Goal: Transaction & Acquisition: Purchase product/service

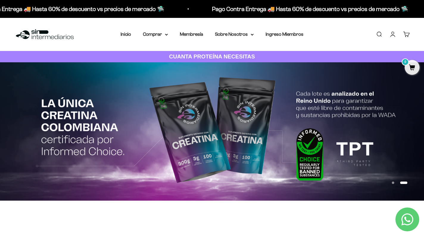
click at [389, 33] on link "Iniciar sesión" at bounding box center [392, 34] width 7 height 7
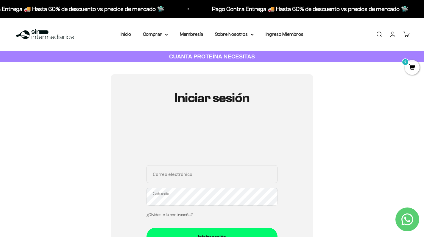
type input "[EMAIL_ADDRESS][DOMAIN_NAME]"
click at [212, 236] on button "Iniciar sesión" at bounding box center [211, 236] width 131 height 18
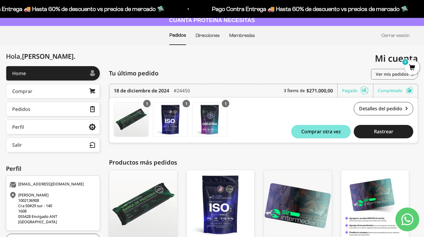
scroll to position [36, 0]
click at [61, 90] on link "Comprar" at bounding box center [53, 91] width 94 height 15
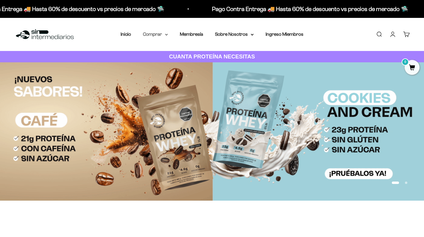
click at [160, 34] on summary "Comprar" at bounding box center [155, 34] width 25 height 8
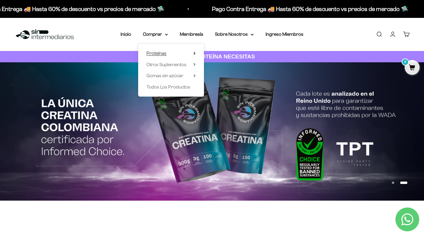
click at [158, 54] on span "Proteínas" at bounding box center [156, 53] width 20 height 5
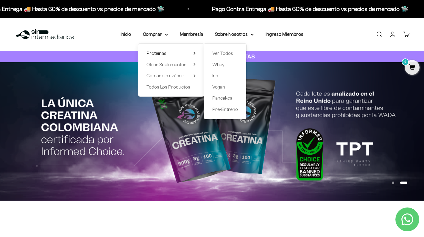
click at [213, 76] on span "Iso" at bounding box center [215, 75] width 6 height 5
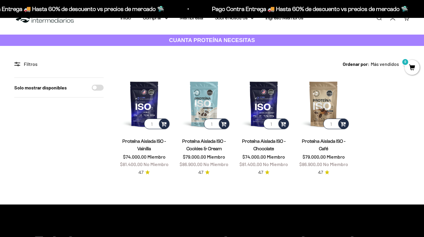
scroll to position [18, 0]
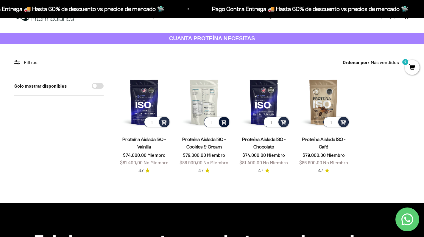
click at [223, 123] on span at bounding box center [224, 121] width 6 height 7
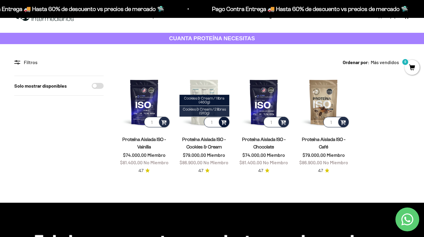
click at [204, 110] on span "Cookies & Cream / 2 libras (910g)" at bounding box center [204, 111] width 43 height 8
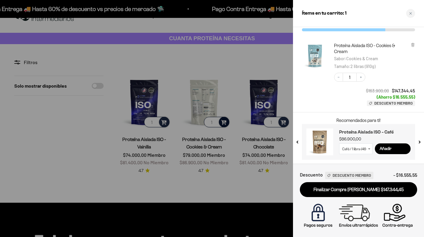
scroll to position [24, 0]
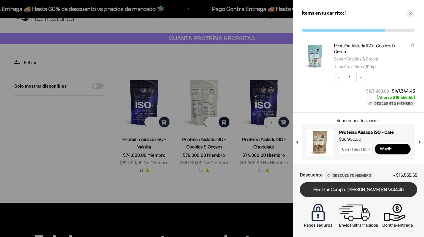
click at [353, 190] on link "Finalizar Compra [PERSON_NAME] $147.344,45" at bounding box center [358, 189] width 117 height 15
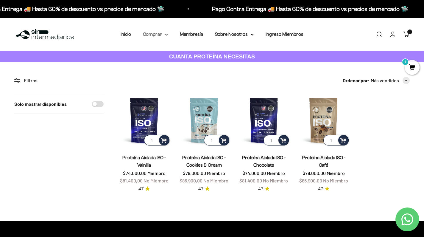
click at [162, 32] on summary "Comprar" at bounding box center [155, 34] width 25 height 8
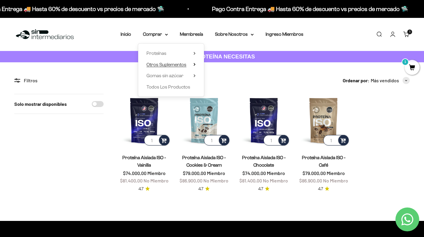
click at [167, 66] on span "Otros Suplementos" at bounding box center [166, 64] width 40 height 5
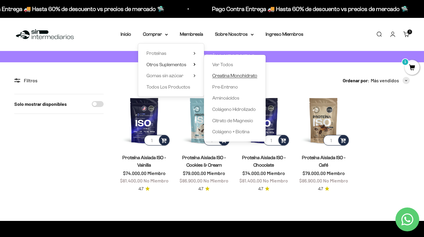
click at [231, 77] on span "Creatina Monohidrato" at bounding box center [234, 75] width 45 height 5
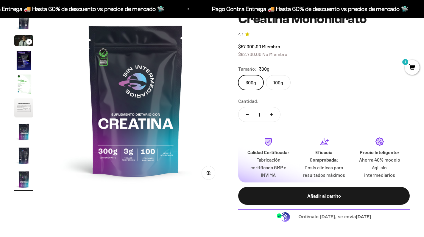
scroll to position [65, 0]
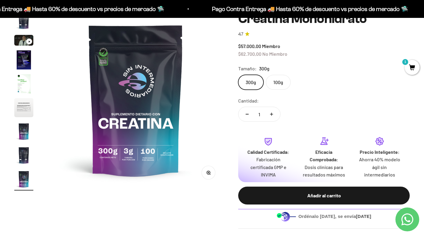
click at [248, 83] on label "300g" at bounding box center [250, 82] width 25 height 15
click at [238, 75] on input "300g" at bounding box center [238, 74] width 0 height 0
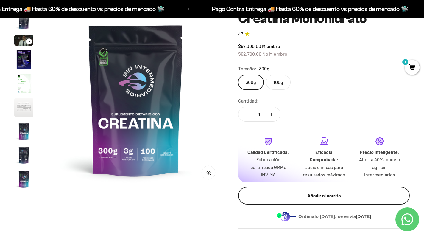
click at [293, 194] on div "Añadir al carrito" at bounding box center [324, 195] width 148 height 8
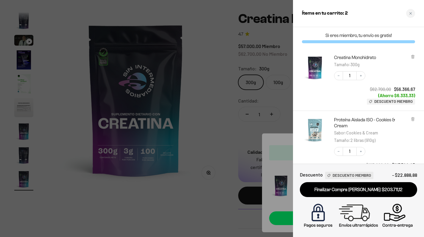
click at [219, 90] on div at bounding box center [212, 118] width 424 height 237
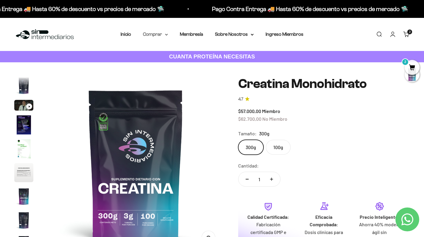
scroll to position [0, 0]
click at [162, 33] on summary "Comprar" at bounding box center [155, 34] width 25 height 8
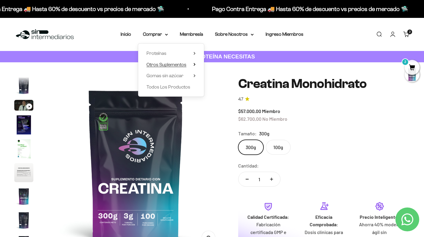
click at [166, 62] on span "Otros Suplementos" at bounding box center [166, 64] width 40 height 5
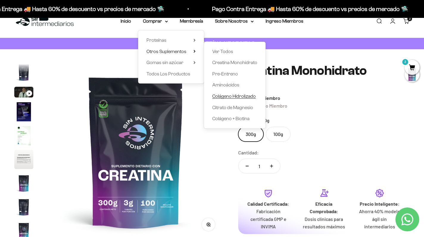
scroll to position [14, 0]
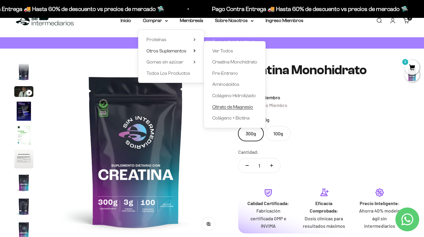
click at [220, 106] on span "Citrato de Magnesio" at bounding box center [232, 106] width 41 height 5
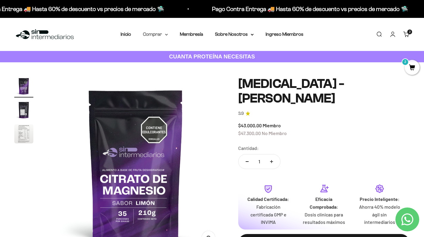
click at [163, 31] on summary "Comprar" at bounding box center [155, 34] width 25 height 8
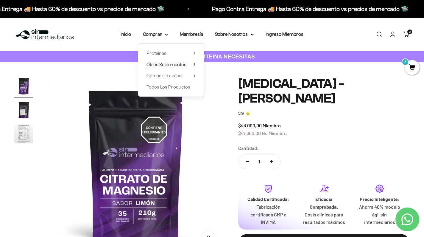
click at [180, 63] on span "Otros Suplementos" at bounding box center [166, 64] width 40 height 5
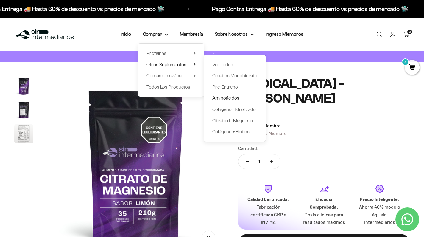
click at [224, 97] on span "Aminoácidos" at bounding box center [225, 97] width 27 height 5
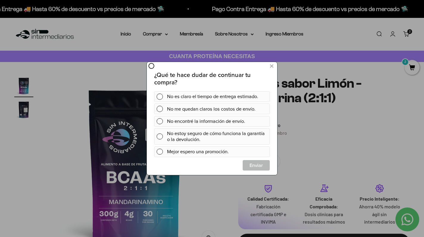
click at [408, 32] on div at bounding box center [212, 118] width 424 height 237
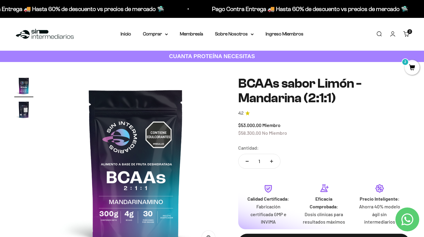
click at [408, 35] on link "Carrito 2 artículos 2" at bounding box center [406, 34] width 7 height 7
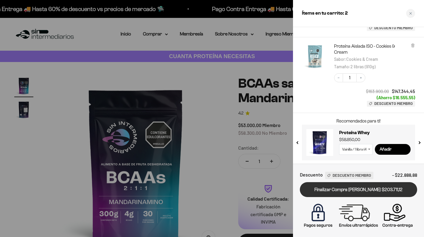
scroll to position [73, 0]
click at [354, 190] on link "Finalizar Compra [PERSON_NAME] $203.711,12" at bounding box center [358, 189] width 117 height 15
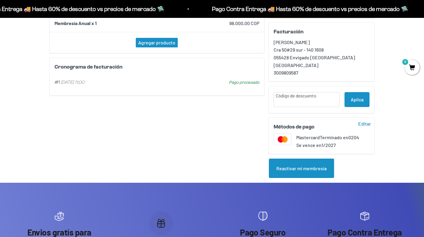
scroll to position [134, 0]
